Goal: Transaction & Acquisition: Book appointment/travel/reservation

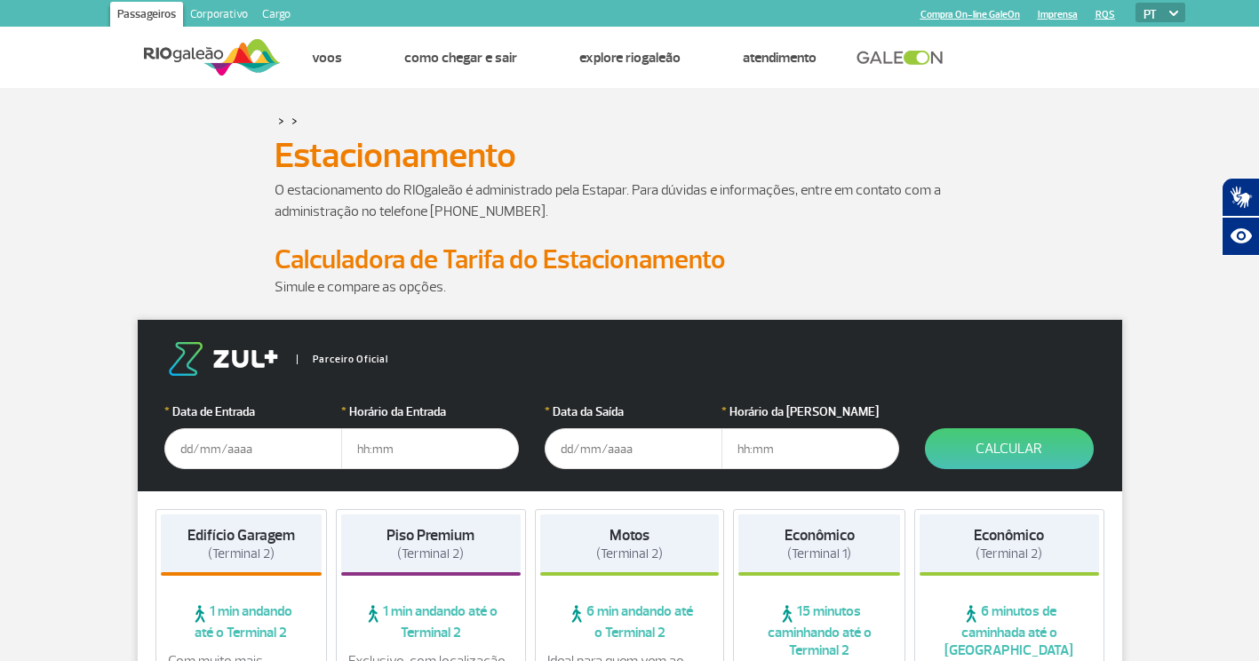
click at [984, 131] on div "> >" at bounding box center [630, 120] width 711 height 21
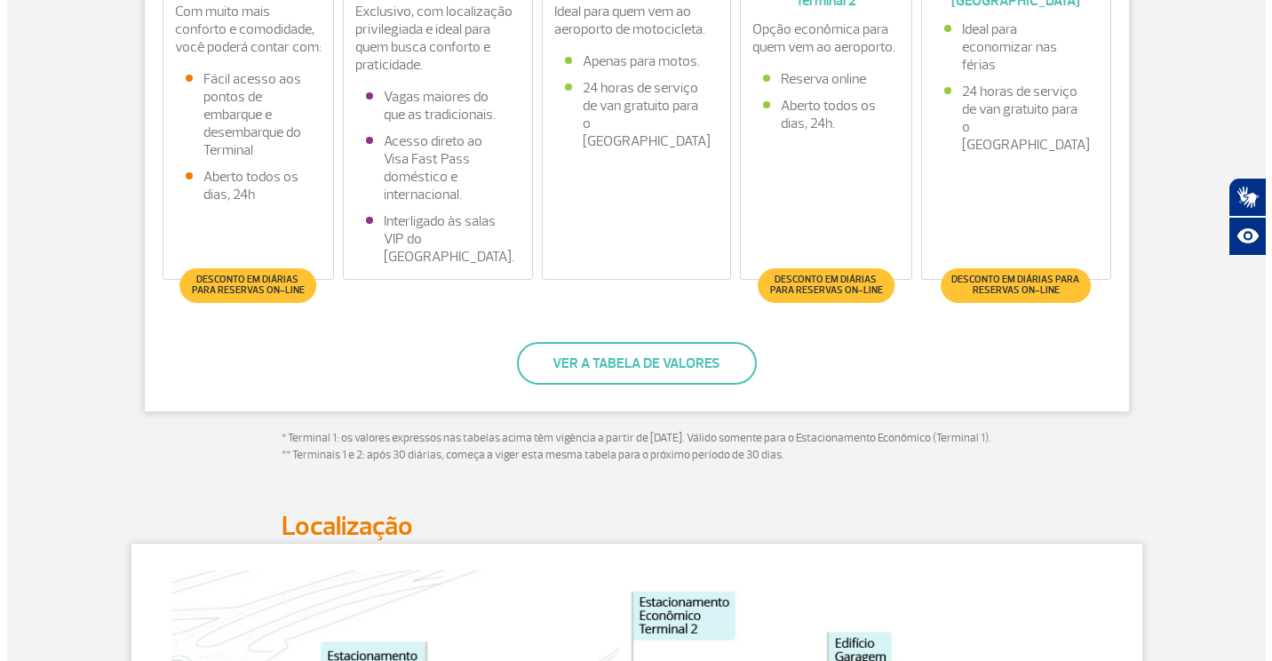
scroll to position [658, 0]
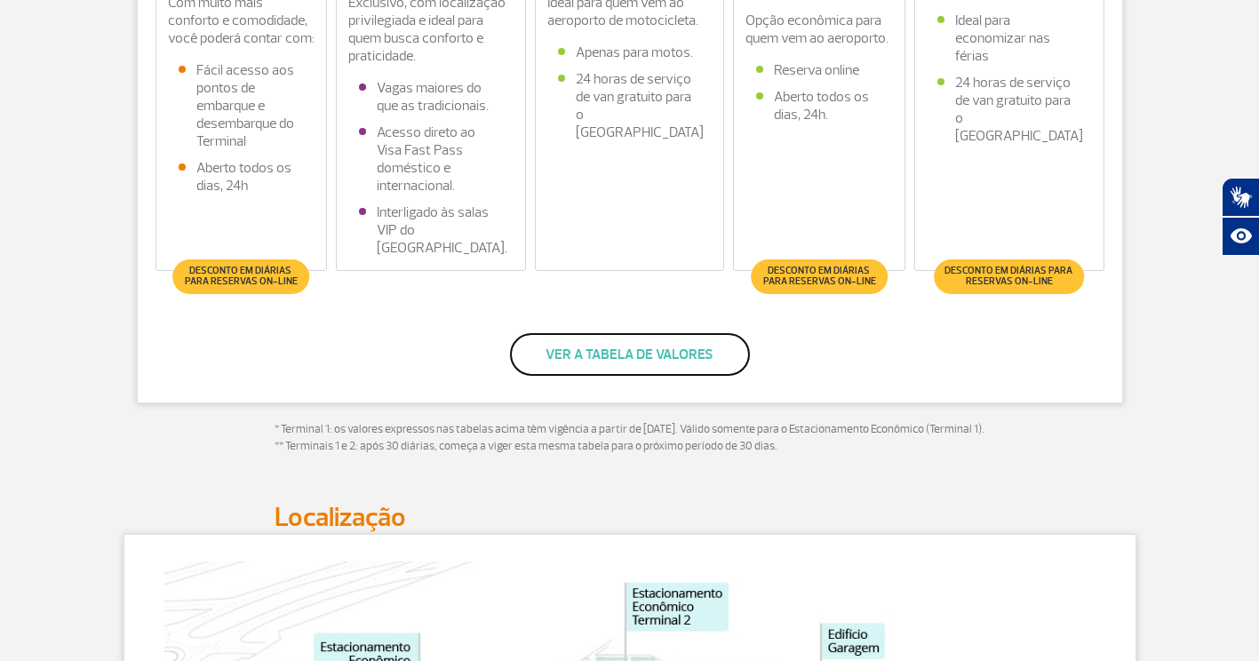
click at [565, 358] on button "Ver a tabela de valores" at bounding box center [630, 354] width 240 height 43
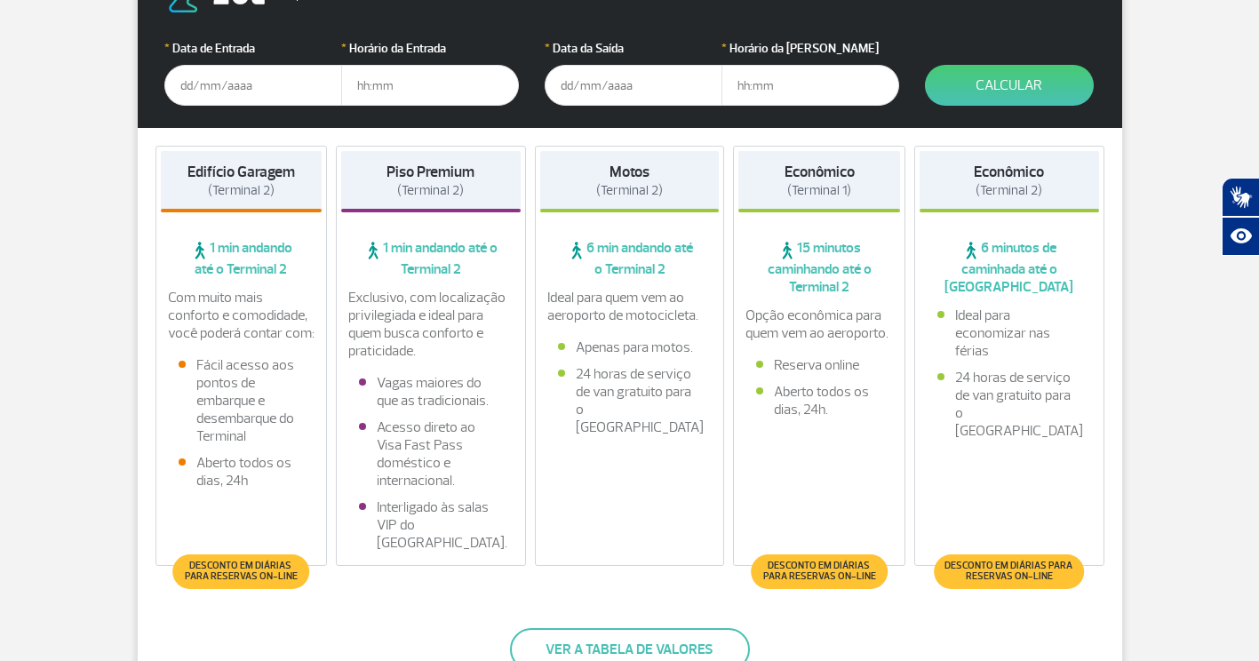
scroll to position [377, 0]
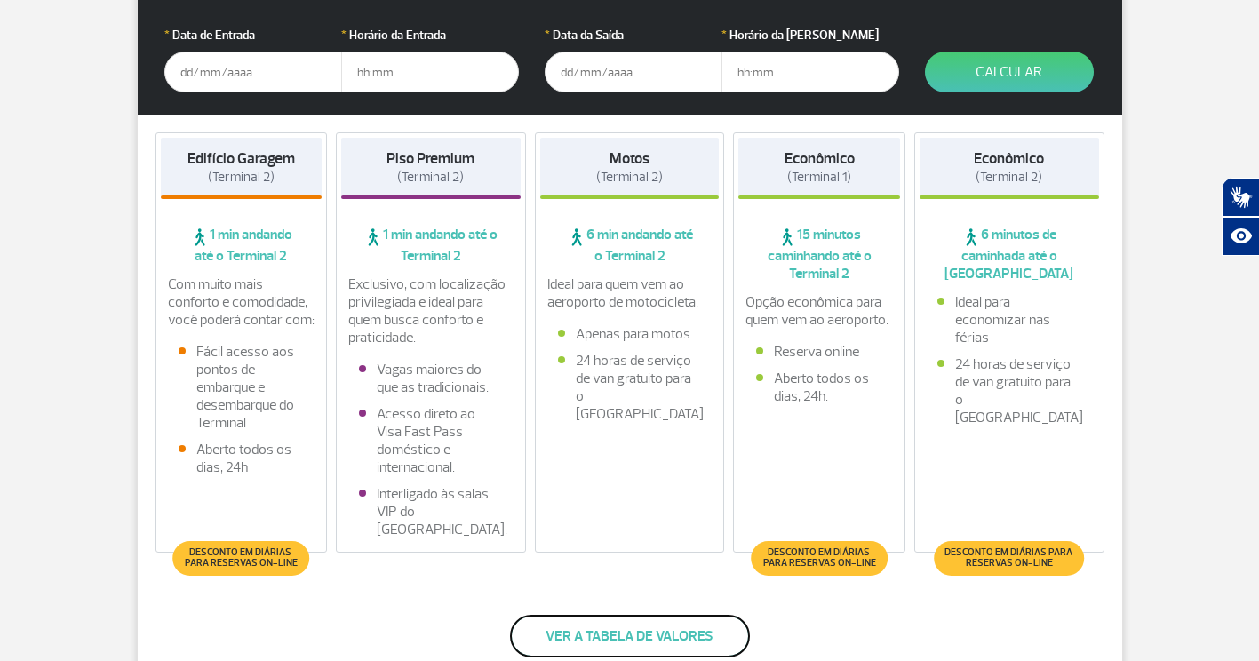
click at [708, 633] on button "Ver a tabela de valores" at bounding box center [630, 636] width 240 height 43
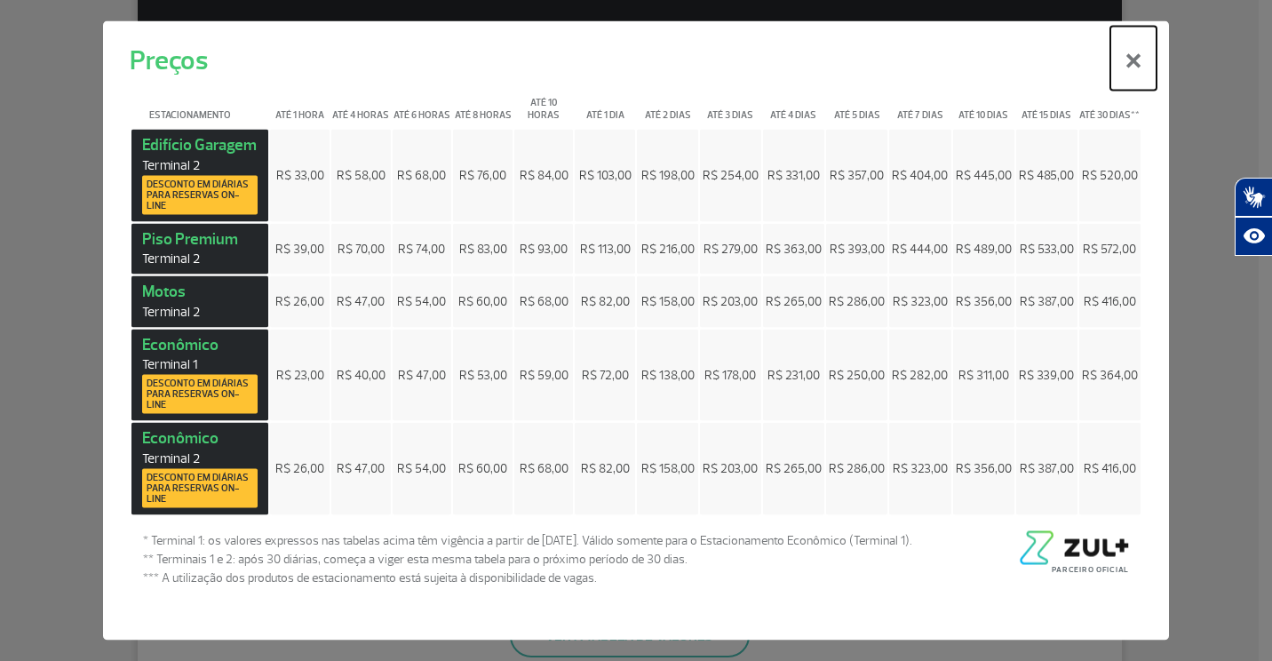
click at [1137, 60] on button "×" at bounding box center [1134, 59] width 46 height 64
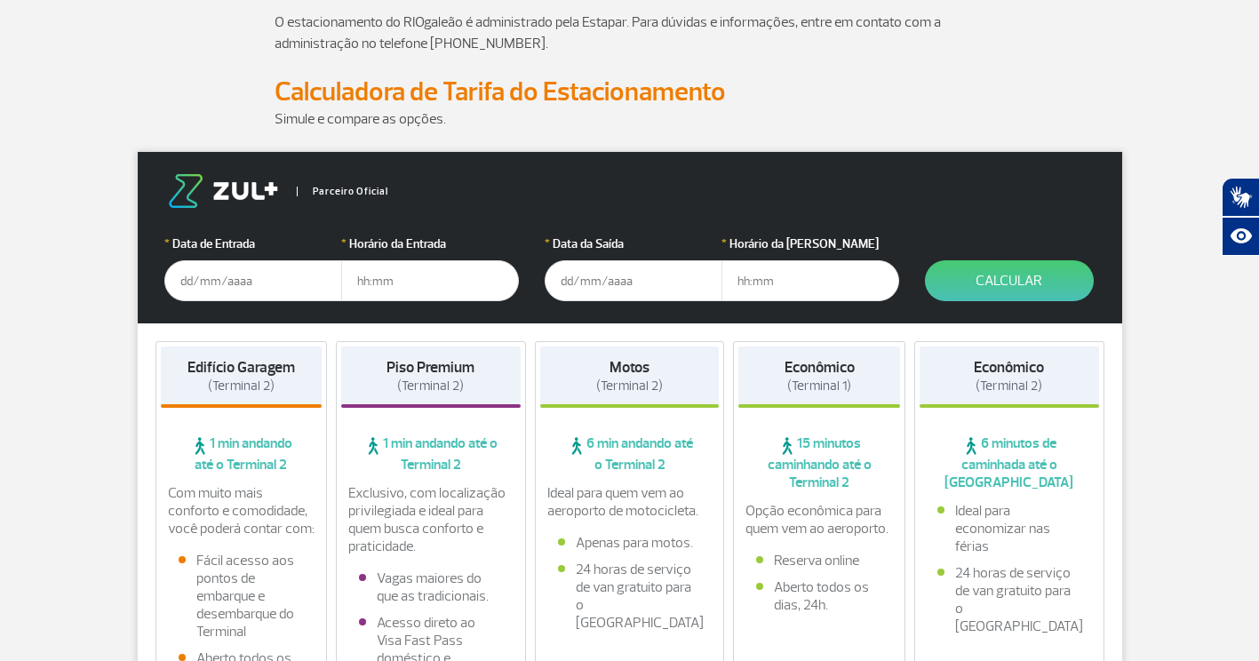
scroll to position [181, 0]
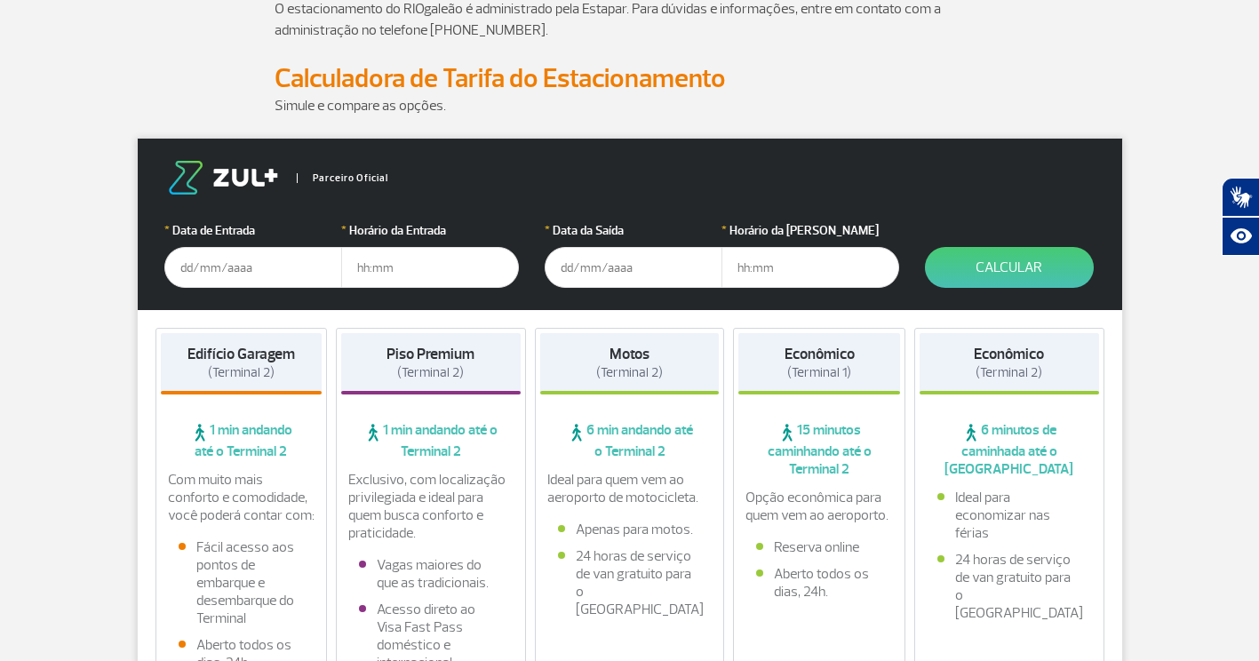
click at [179, 275] on input "text" at bounding box center [253, 267] width 178 height 41
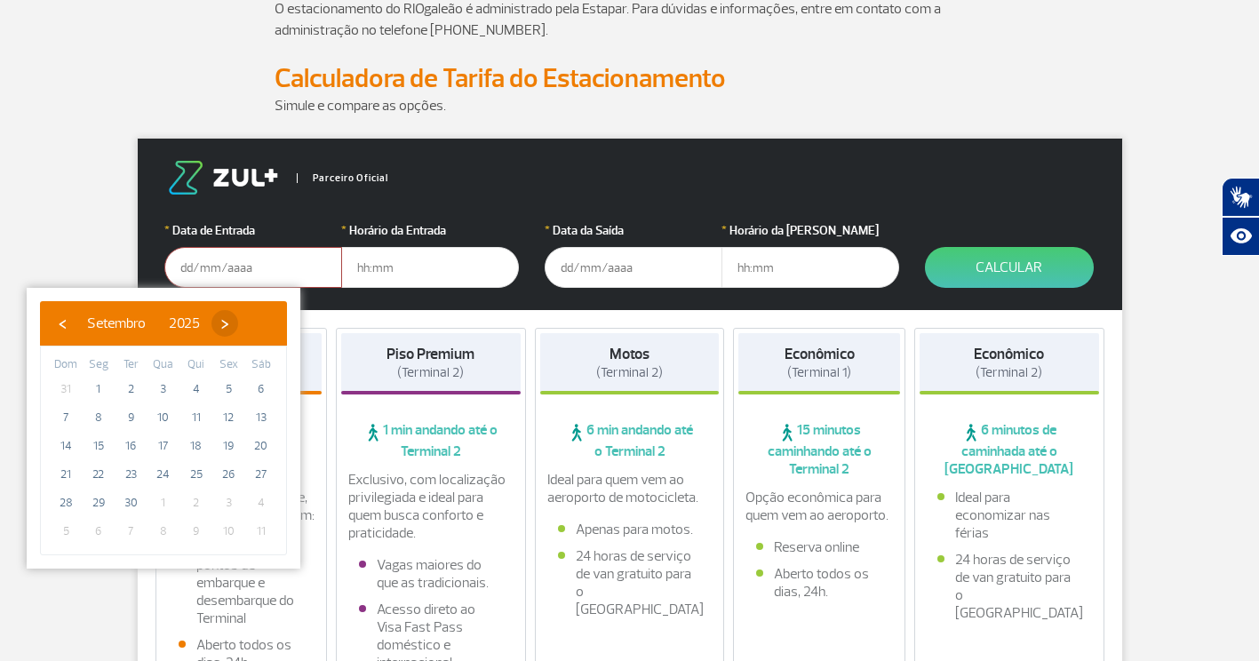
click at [238, 324] on span "›" at bounding box center [224, 323] width 27 height 27
click at [162, 393] on span "1" at bounding box center [163, 389] width 28 height 28
type input "01/10/2025"
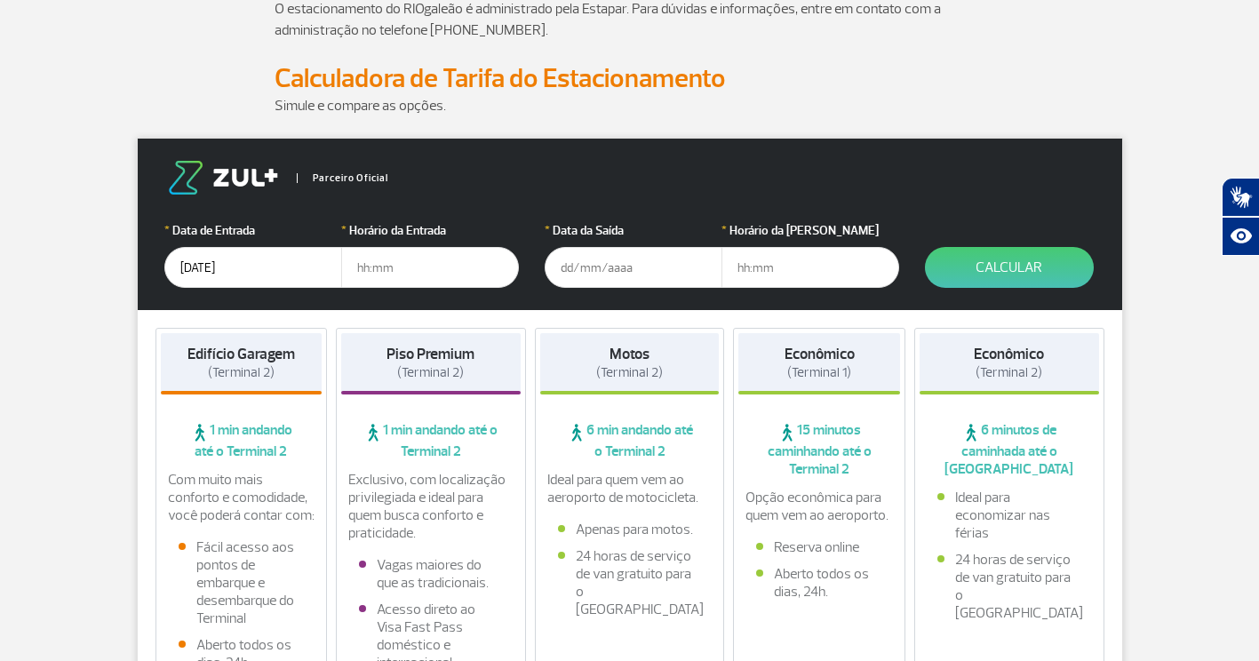
click at [418, 269] on input "text" at bounding box center [430, 267] width 178 height 41
type input "02:30"
click at [572, 273] on input "text" at bounding box center [634, 267] width 178 height 41
click at [634, 278] on input "16/09/2025" at bounding box center [634, 267] width 178 height 41
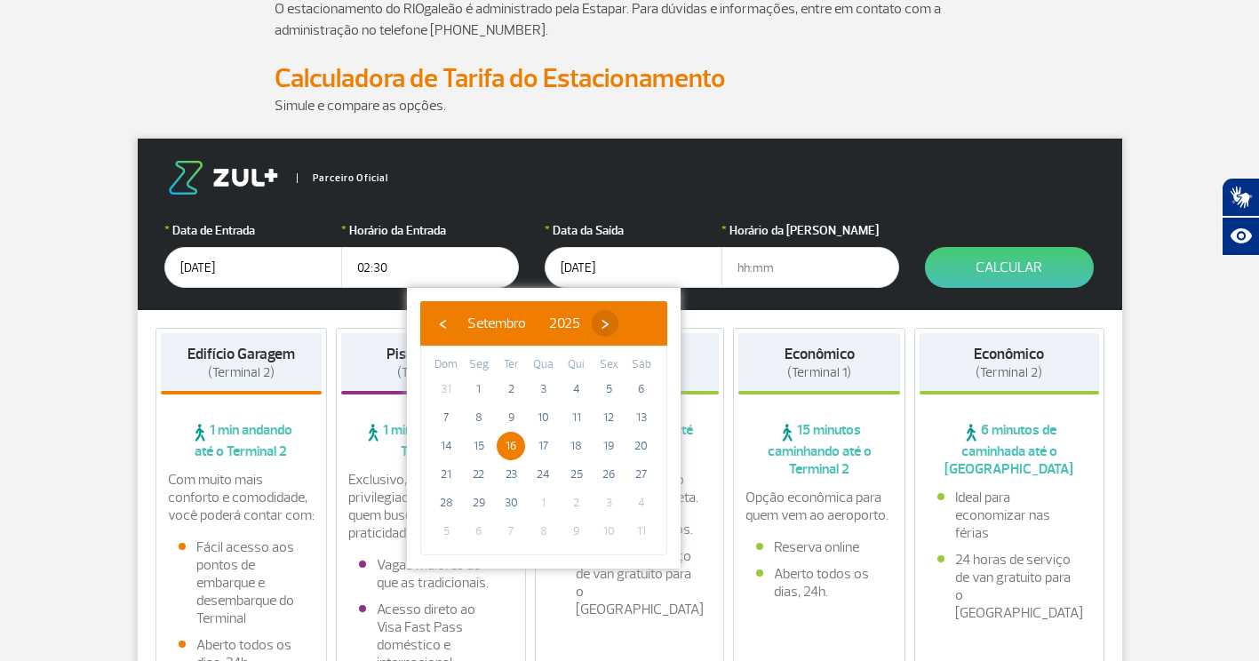
click at [618, 325] on span "›" at bounding box center [605, 323] width 27 height 27
click at [570, 447] on span "16" at bounding box center [576, 446] width 28 height 28
type input "16/10/2025"
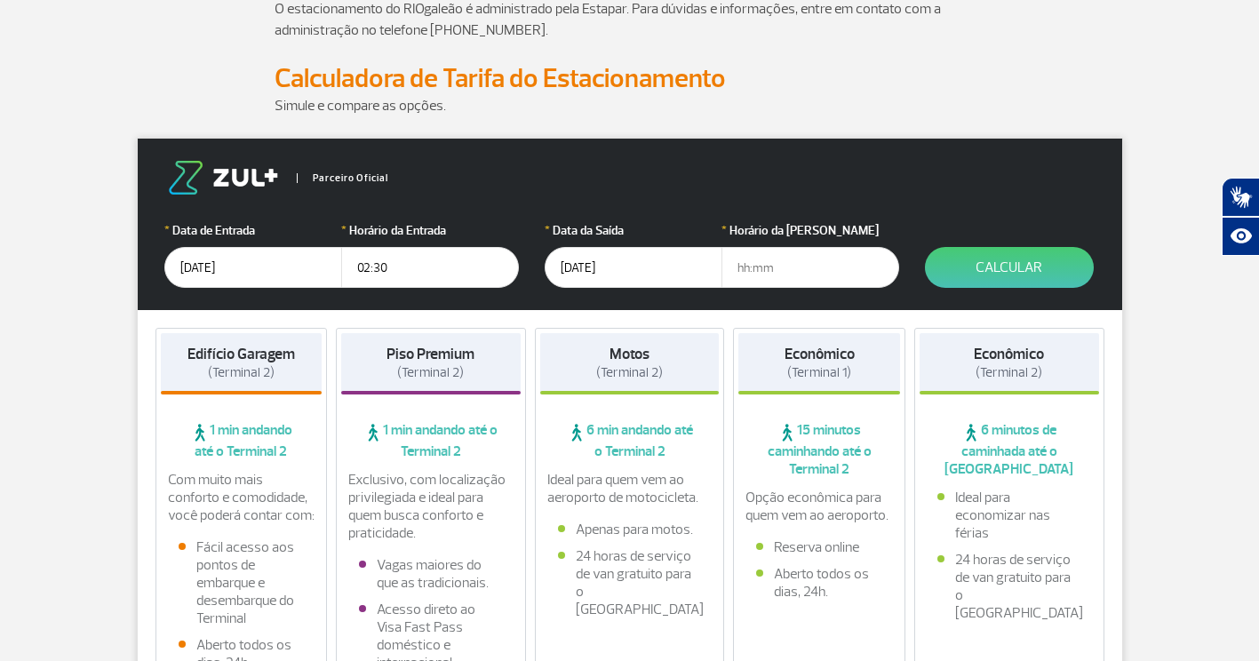
click at [735, 270] on input "text" at bounding box center [810, 267] width 178 height 41
type input "10:00"
click at [986, 273] on button "Calcular" at bounding box center [1009, 267] width 169 height 41
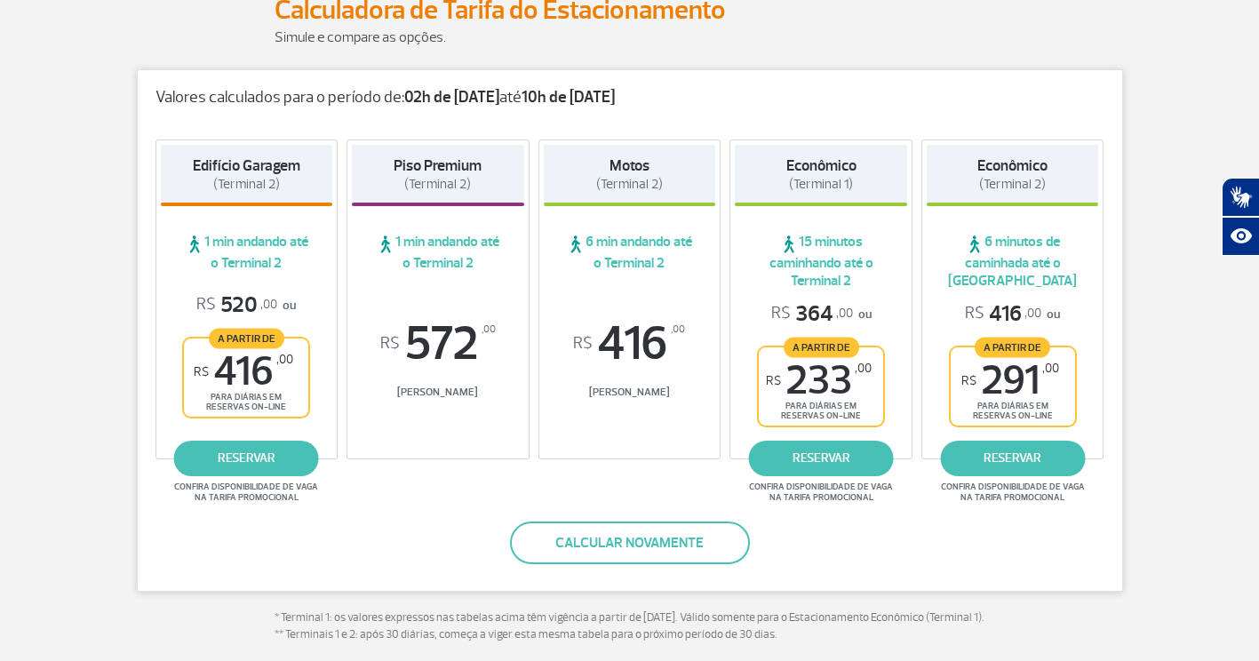
scroll to position [283, 0]
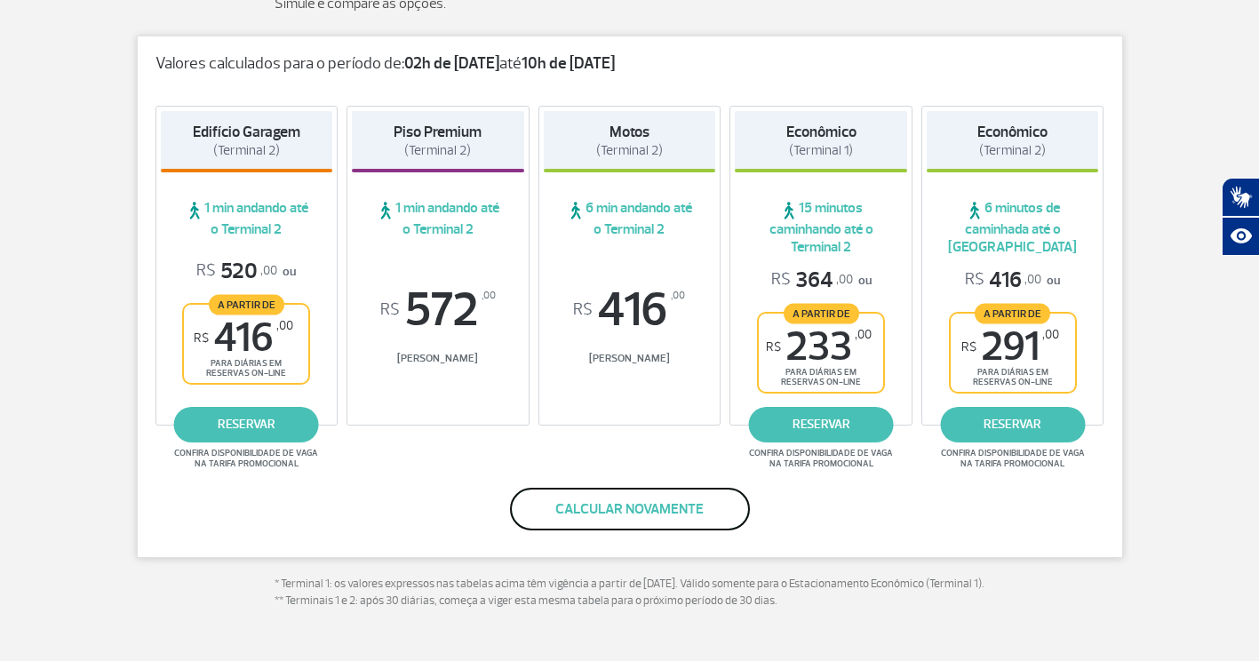
click at [668, 506] on button "Calcular novamente" at bounding box center [630, 509] width 240 height 43
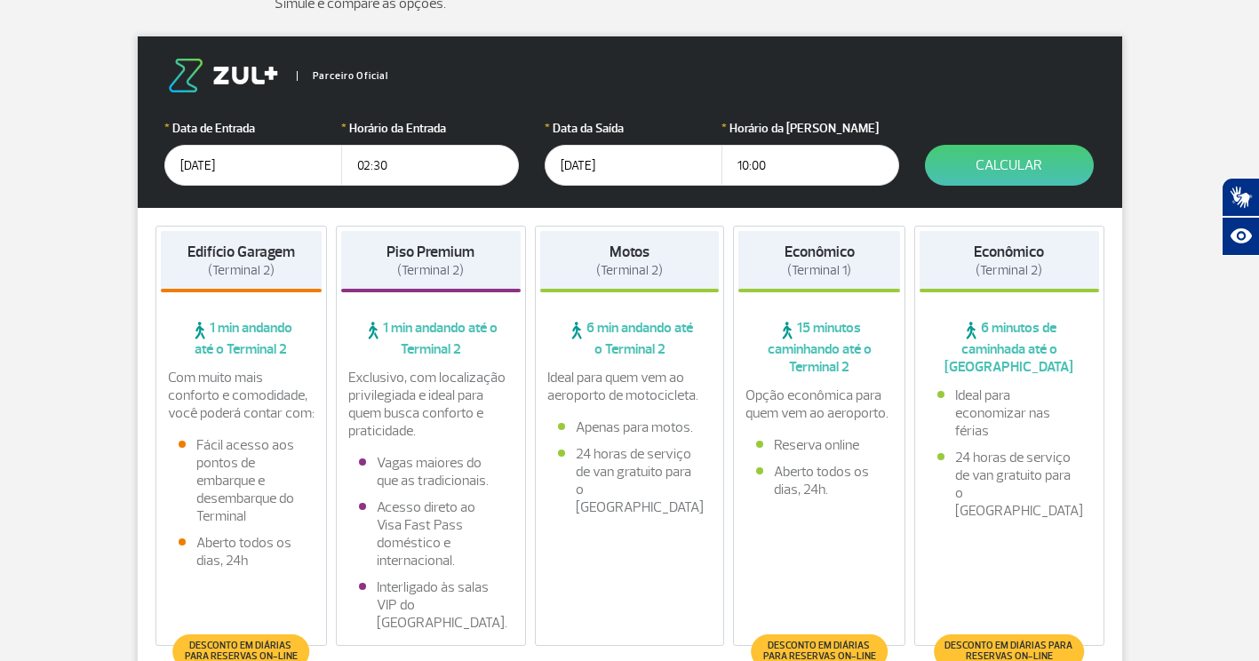
click at [778, 172] on input "10:00" at bounding box center [810, 165] width 178 height 41
type input "1"
type input "11:00"
click at [959, 155] on button "Calcular" at bounding box center [1009, 165] width 169 height 41
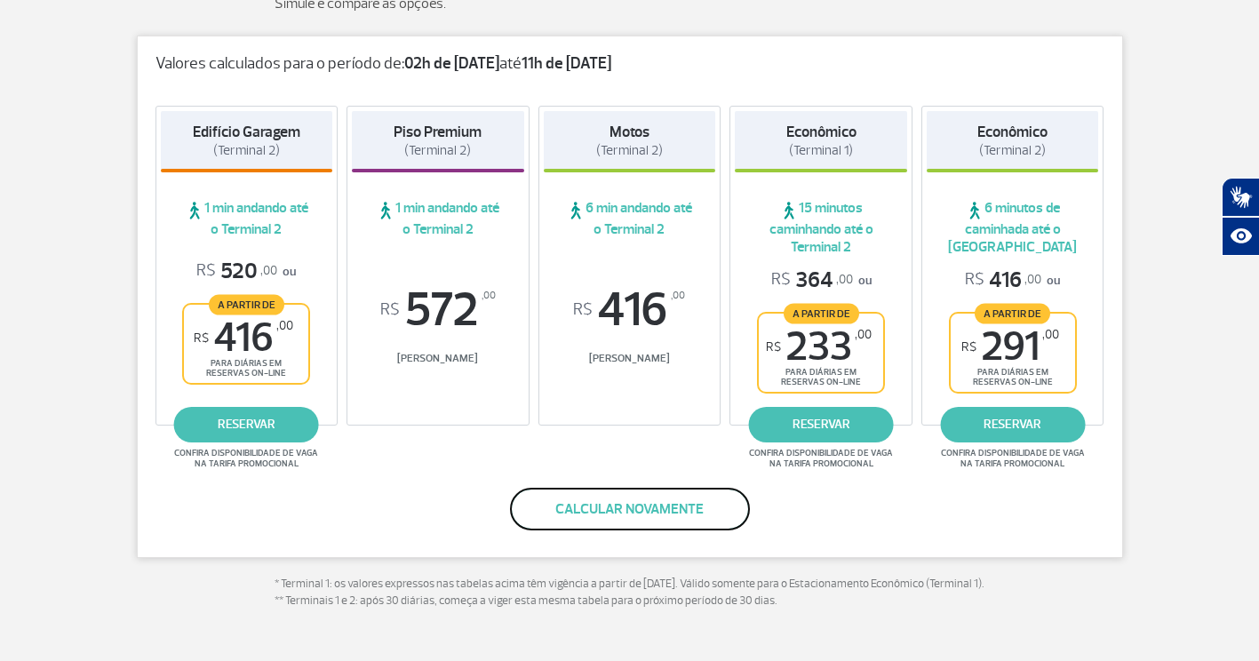
click at [624, 514] on button "Calcular novamente" at bounding box center [630, 509] width 240 height 43
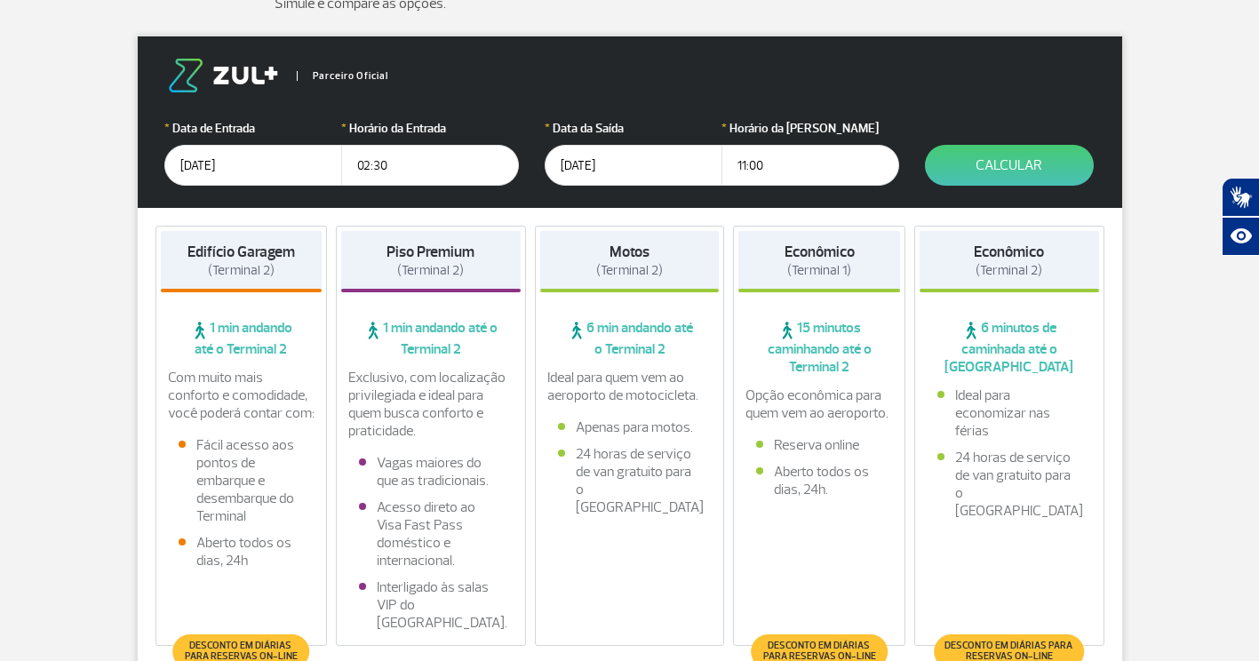
drag, startPoint x: 422, startPoint y: 171, endPoint x: 326, endPoint y: 161, distance: 96.5
click at [326, 161] on div "* Data de Entrada 01/10/2025 * Horário da Entrada 02:30" at bounding box center [341, 152] width 354 height 67
type input "03:00"
click at [968, 163] on button "Calcular" at bounding box center [1009, 165] width 169 height 41
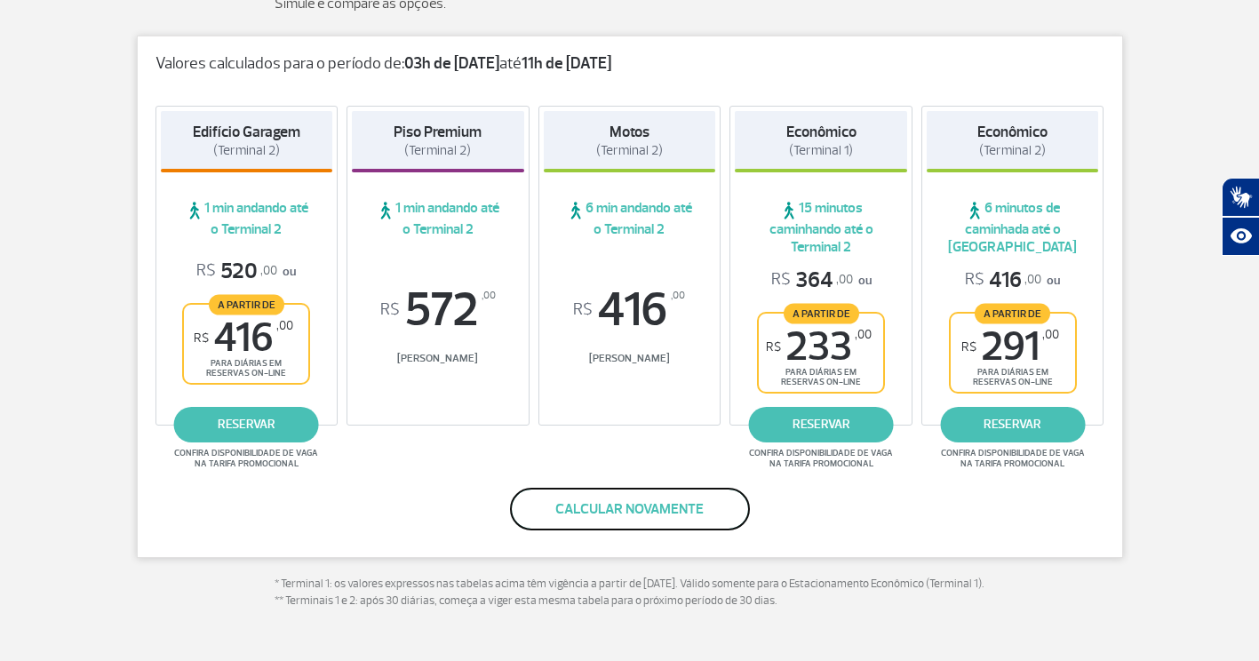
click at [661, 503] on button "Calcular novamente" at bounding box center [630, 509] width 240 height 43
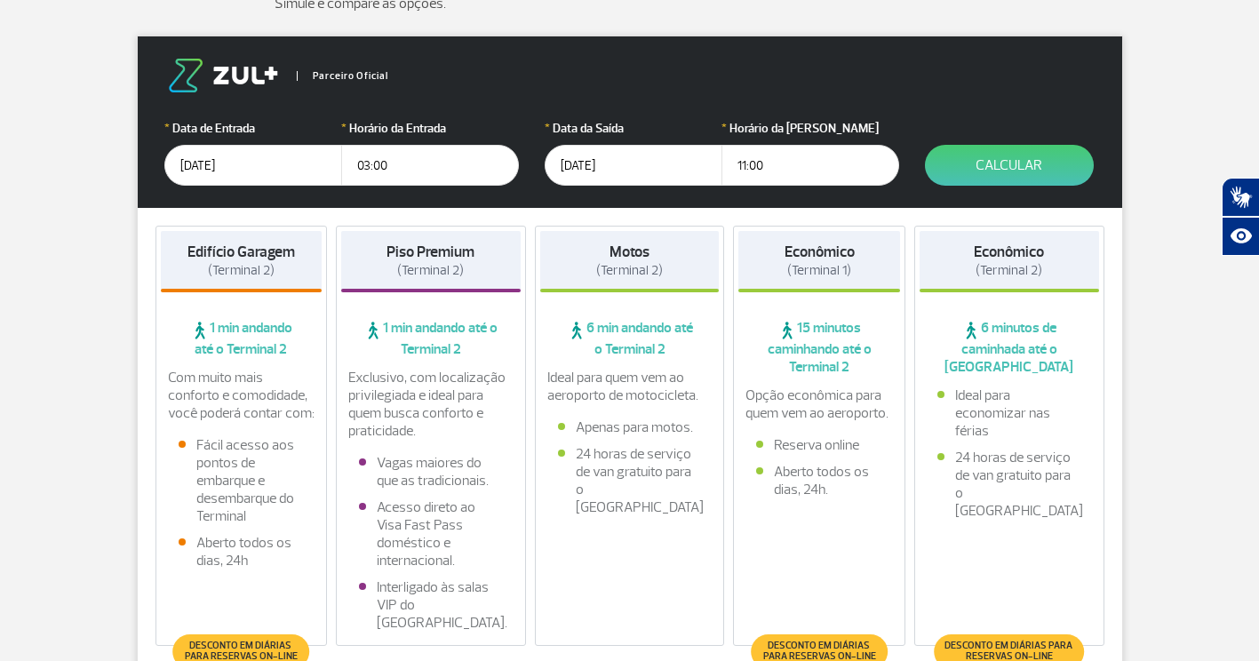
drag, startPoint x: 440, startPoint y: 161, endPoint x: 200, endPoint y: 146, distance: 240.4
click at [200, 146] on div "* Data de Entrada 01/10/2025 * Horário da Entrada 03:00" at bounding box center [341, 152] width 354 height 67
type input "02:30"
click at [952, 171] on button "Calcular" at bounding box center [1009, 165] width 169 height 41
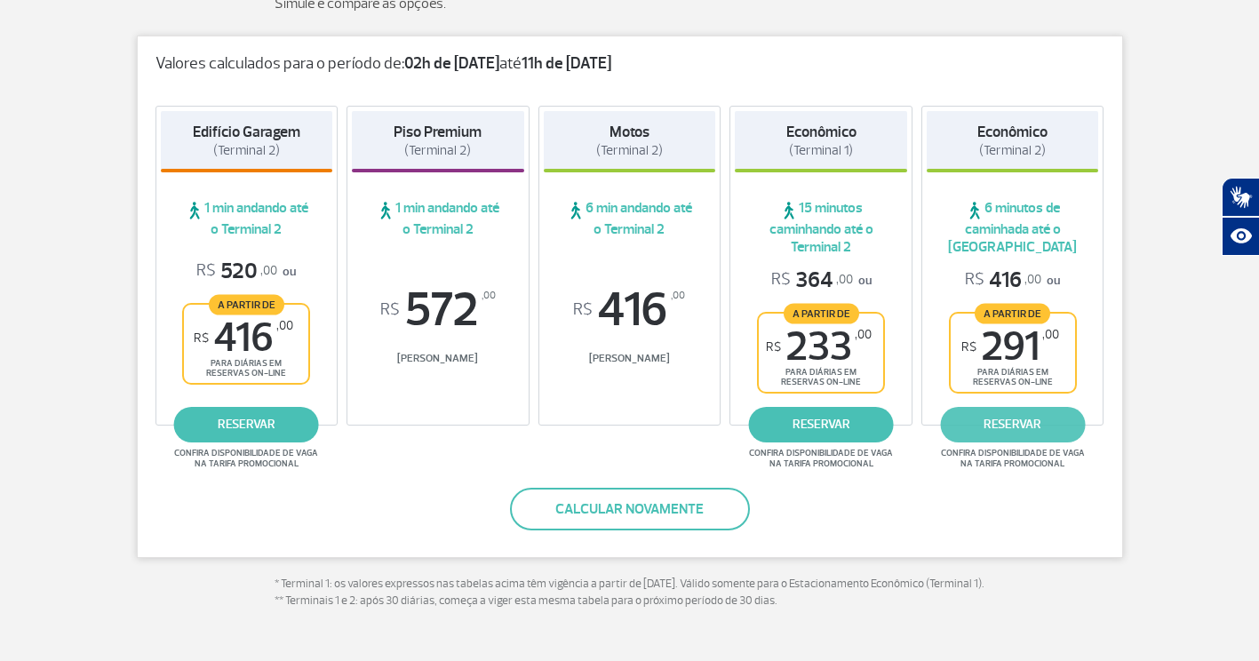
click at [1007, 428] on link "reservar" at bounding box center [1012, 425] width 145 height 36
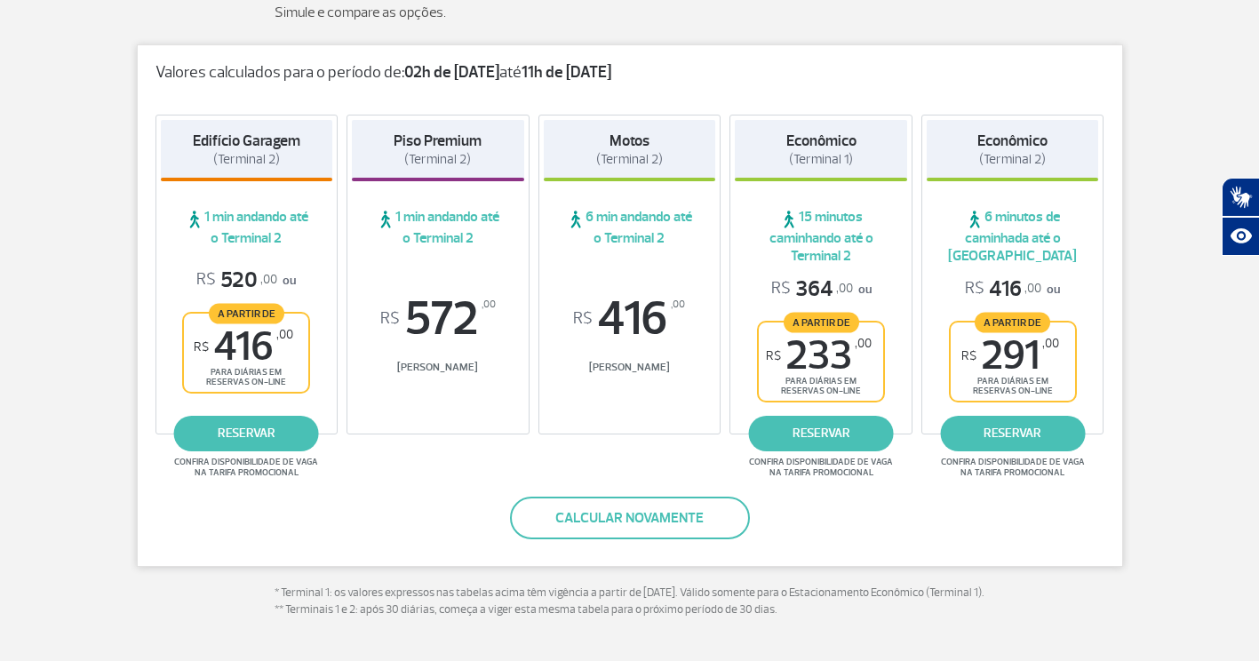
scroll to position [270, 0]
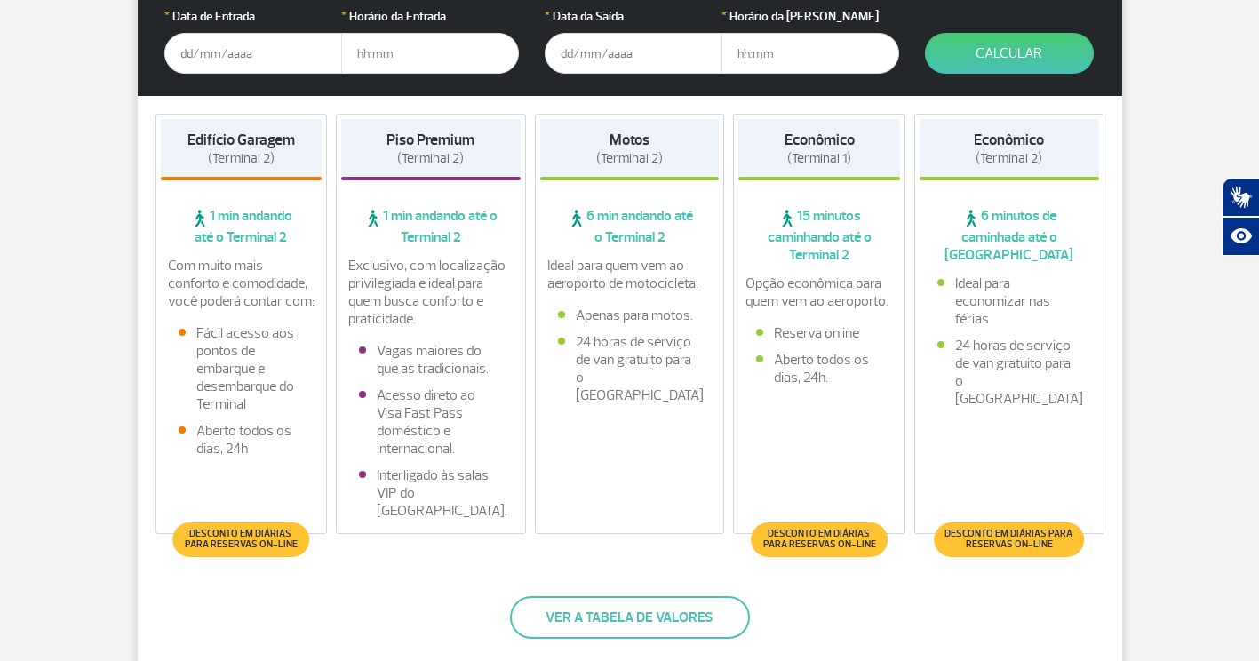
scroll to position [418, 0]
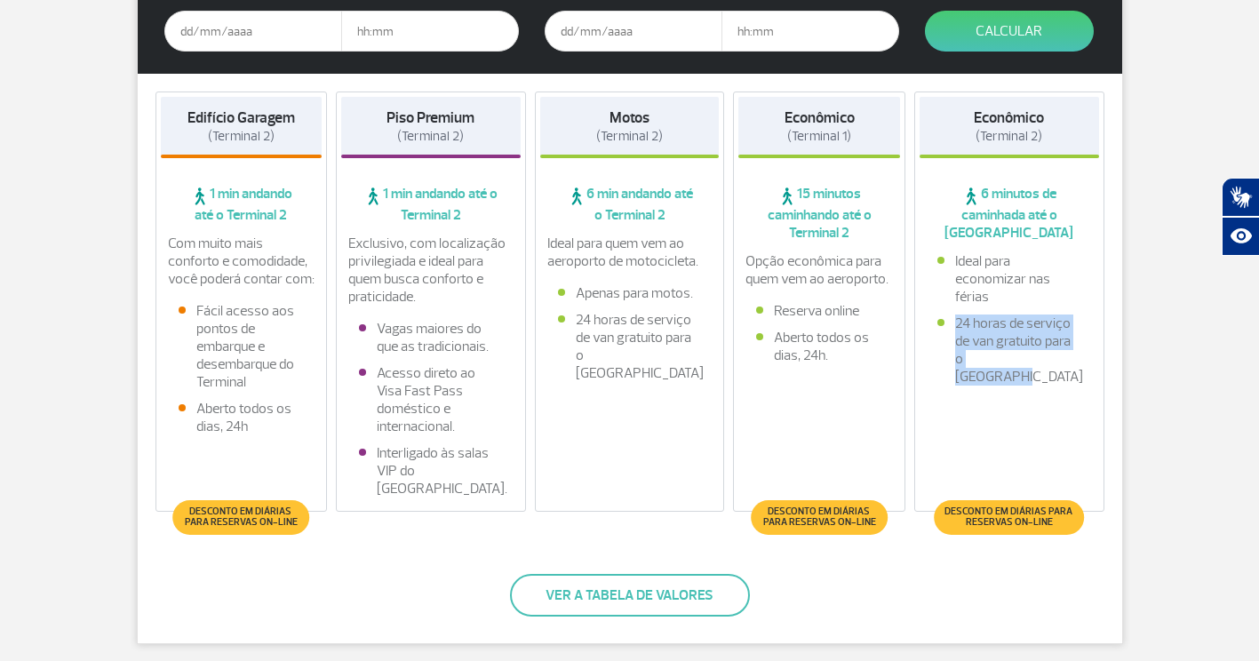
drag, startPoint x: 962, startPoint y: 324, endPoint x: 1034, endPoint y: 359, distance: 79.9
click at [1034, 359] on li "24 horas de serviço de van gratuito para o [GEOGRAPHIC_DATA]" at bounding box center [1009, 350] width 144 height 71
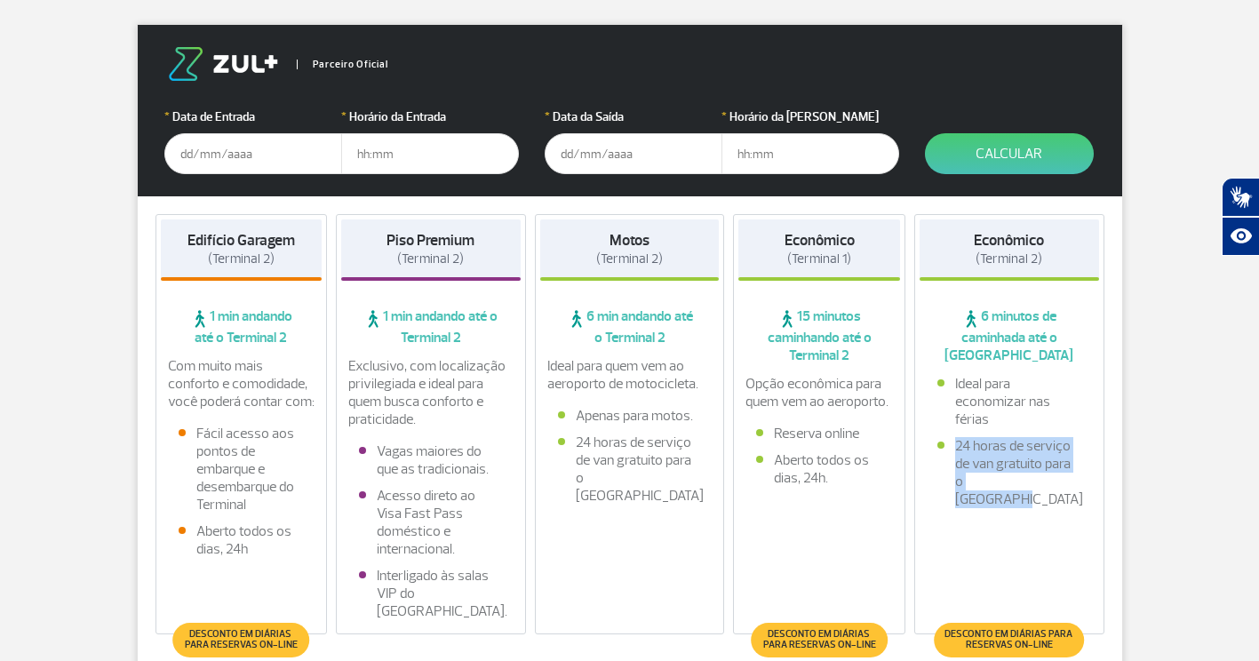
scroll to position [277, 0]
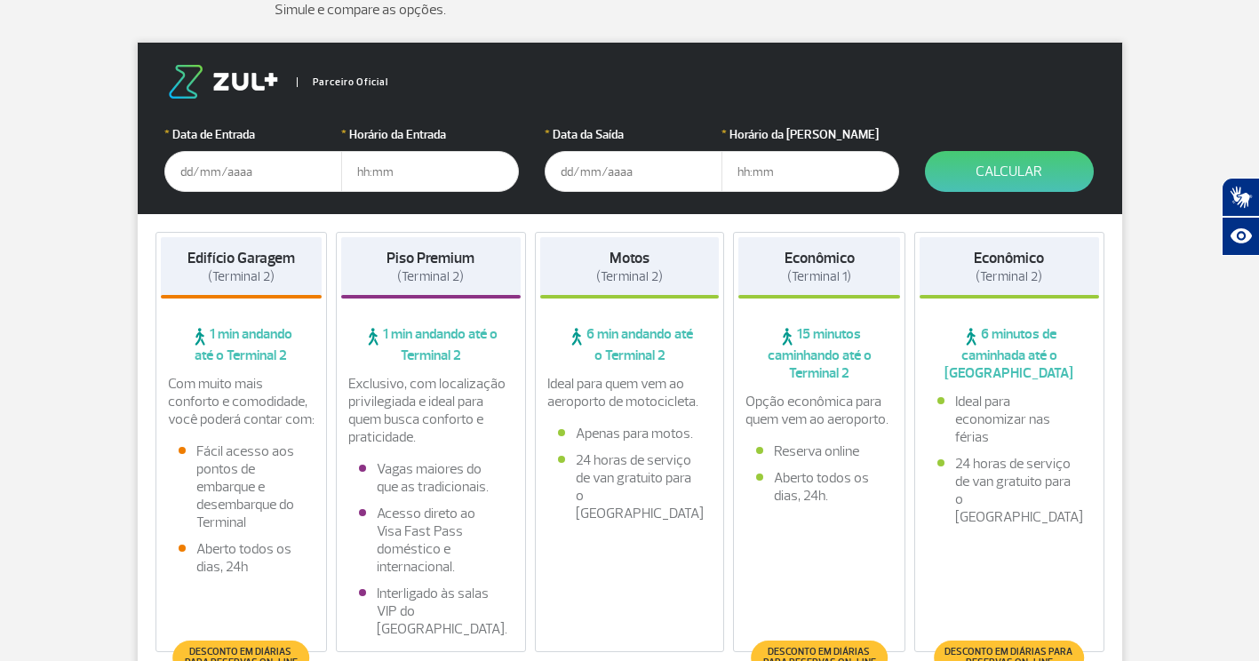
click at [182, 168] on input "text" at bounding box center [253, 171] width 178 height 41
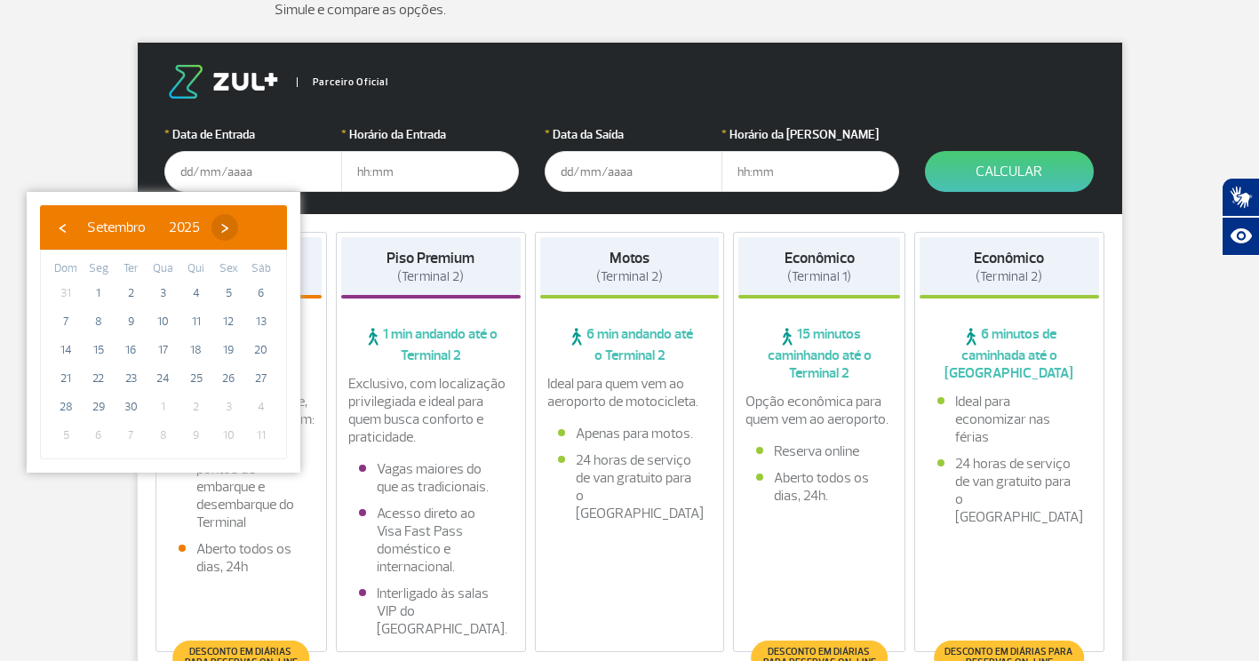
click at [238, 227] on span "›" at bounding box center [224, 227] width 27 height 27
click at [164, 291] on span "1" at bounding box center [163, 293] width 28 height 28
type input "01/10/2025"
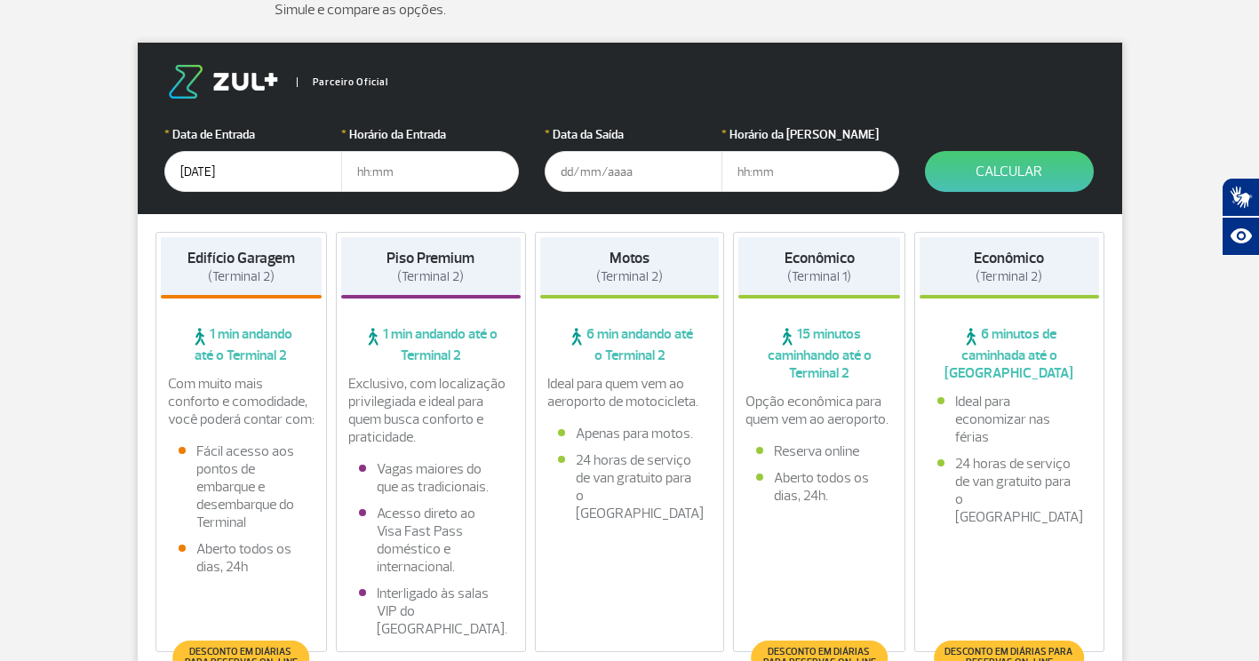
click at [355, 179] on input "text" at bounding box center [430, 171] width 178 height 41
type input "02:00"
click at [568, 174] on input "text" at bounding box center [634, 171] width 178 height 41
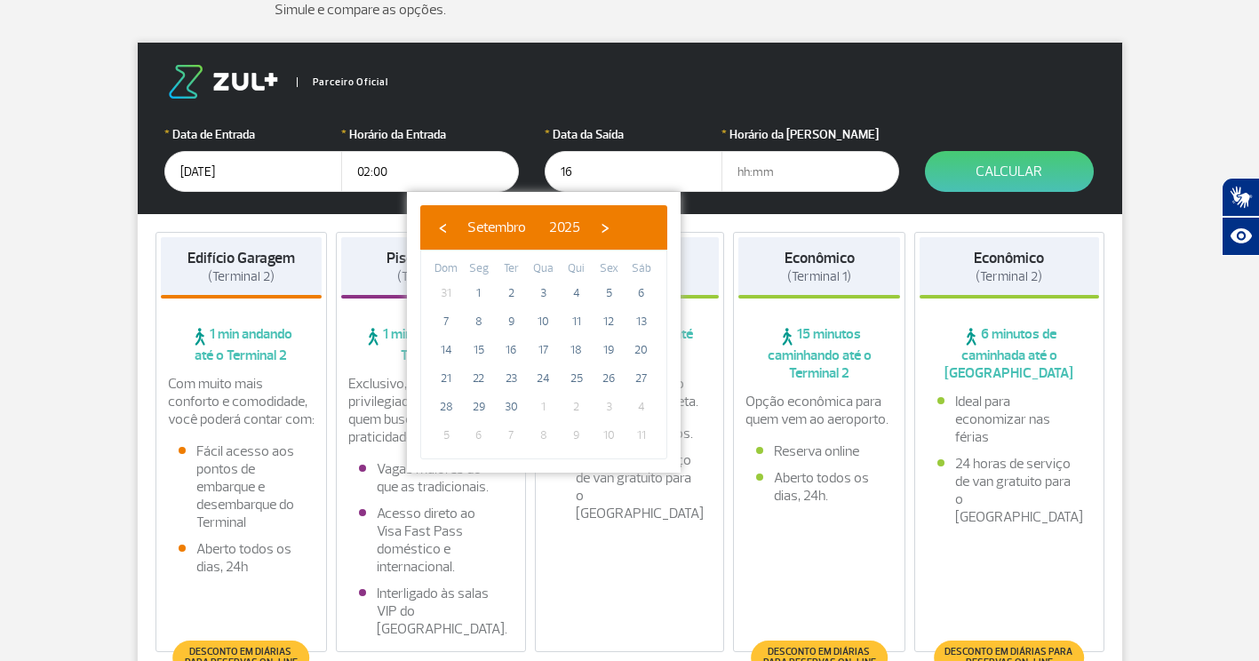
type input "1"
click at [618, 232] on span "›" at bounding box center [605, 227] width 27 height 27
click at [579, 350] on span "16" at bounding box center [576, 350] width 28 height 28
type input "16/10/2025"
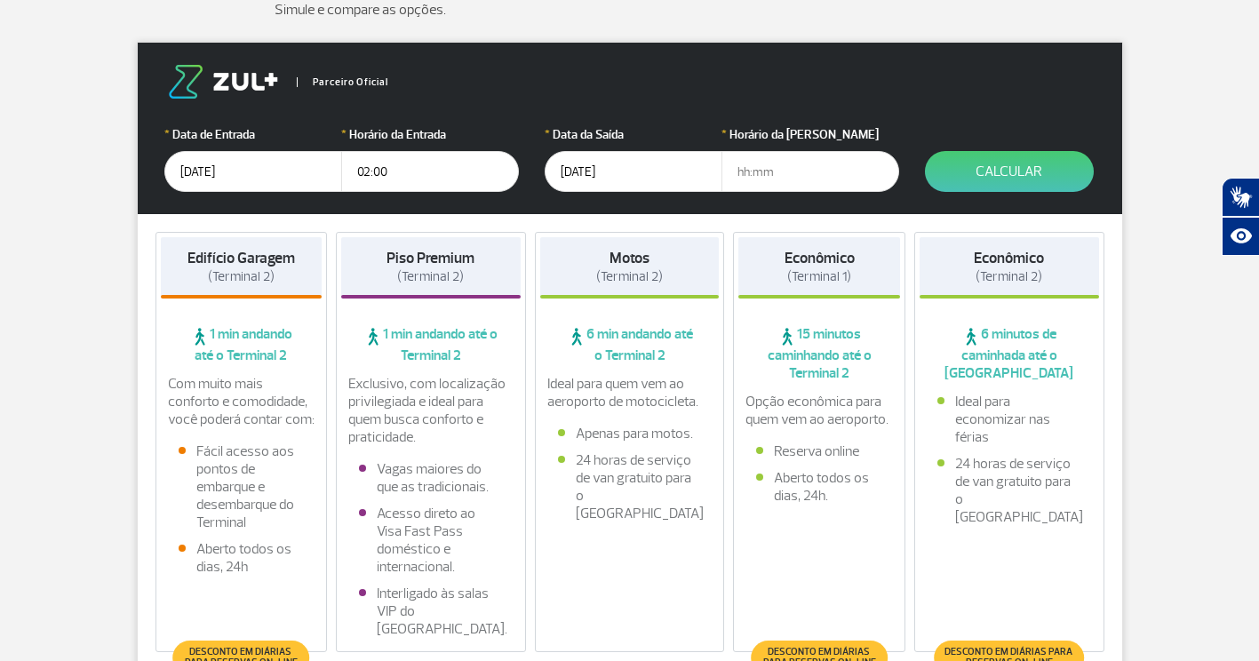
click at [735, 175] on input "text" at bounding box center [810, 171] width 178 height 41
type input "11:00"
click at [970, 168] on button "Calcular" at bounding box center [1009, 171] width 169 height 41
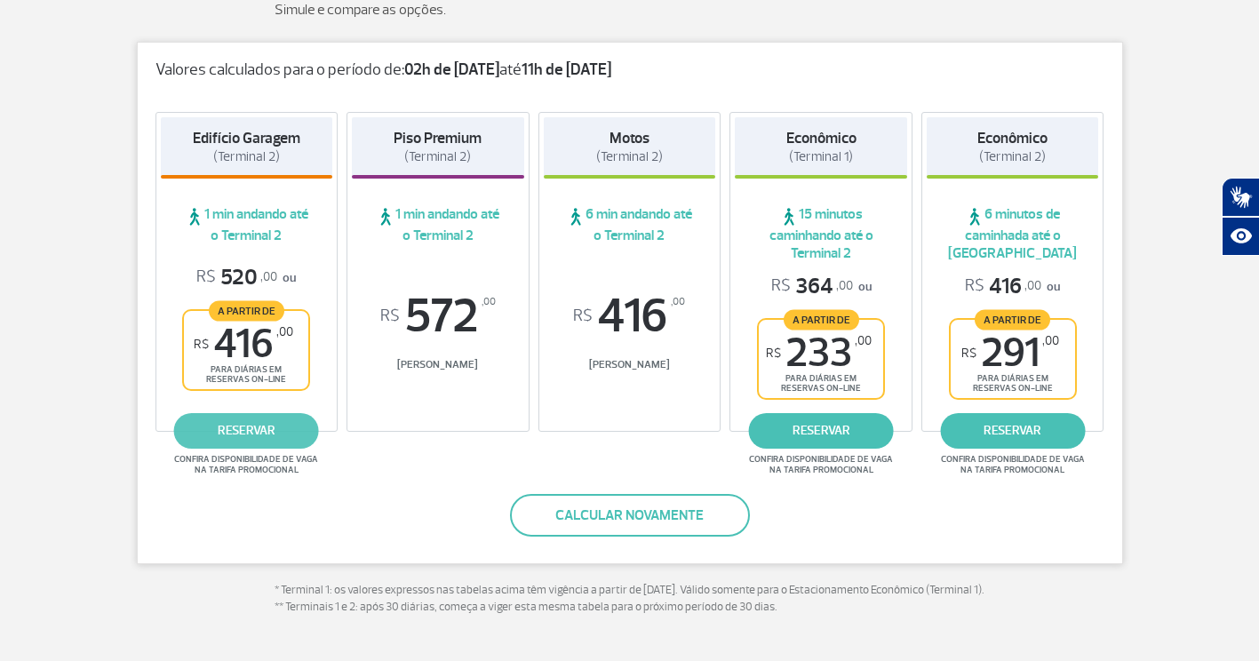
click at [259, 436] on link "reservar" at bounding box center [246, 431] width 145 height 36
